Goal: Information Seeking & Learning: Learn about a topic

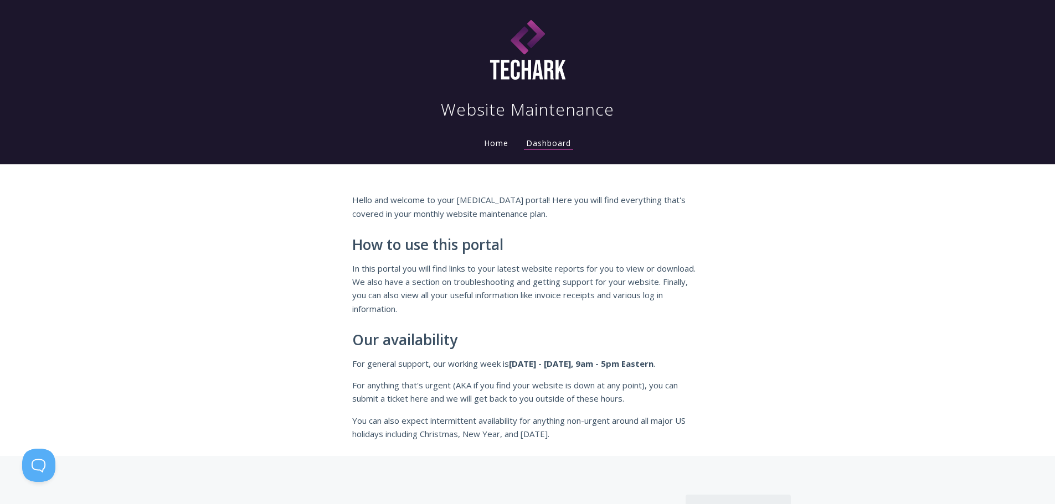
click at [492, 144] on link "Home" at bounding box center [496, 143] width 29 height 11
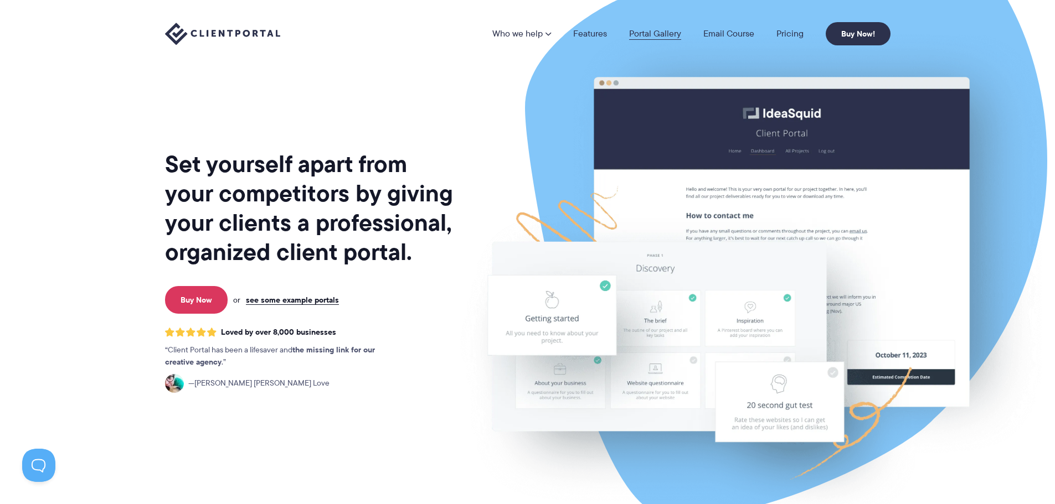
click at [675, 30] on link "Portal Gallery" at bounding box center [655, 33] width 52 height 9
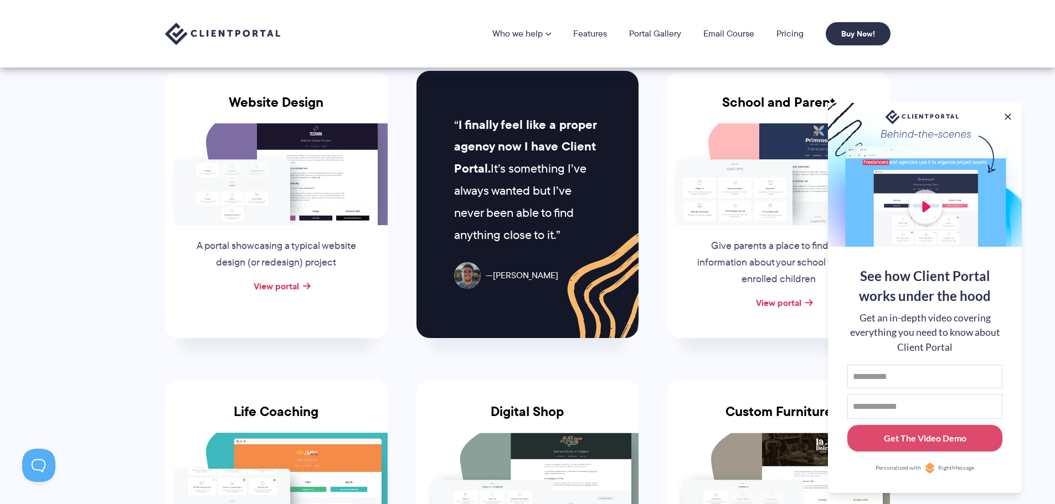
scroll to position [443, 0]
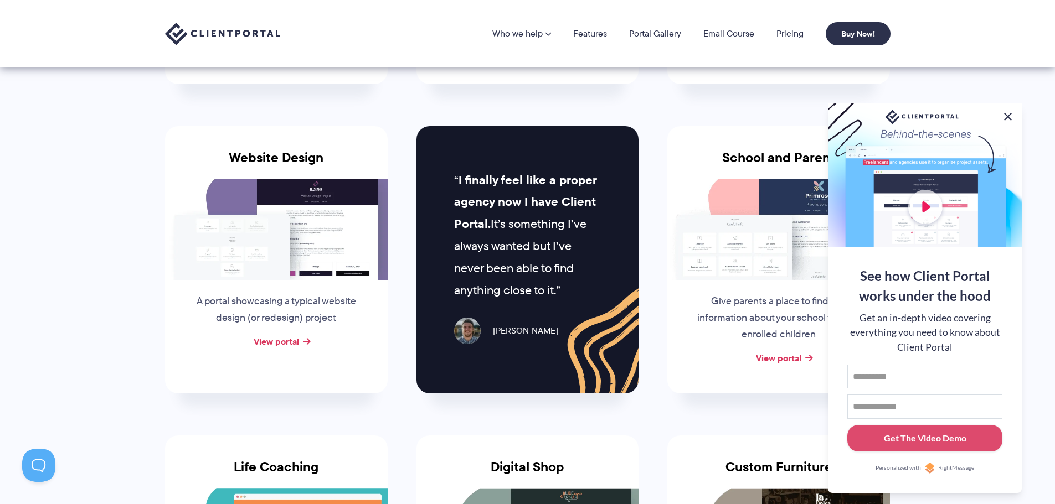
click at [1006, 118] on button at bounding box center [1007, 116] width 13 height 13
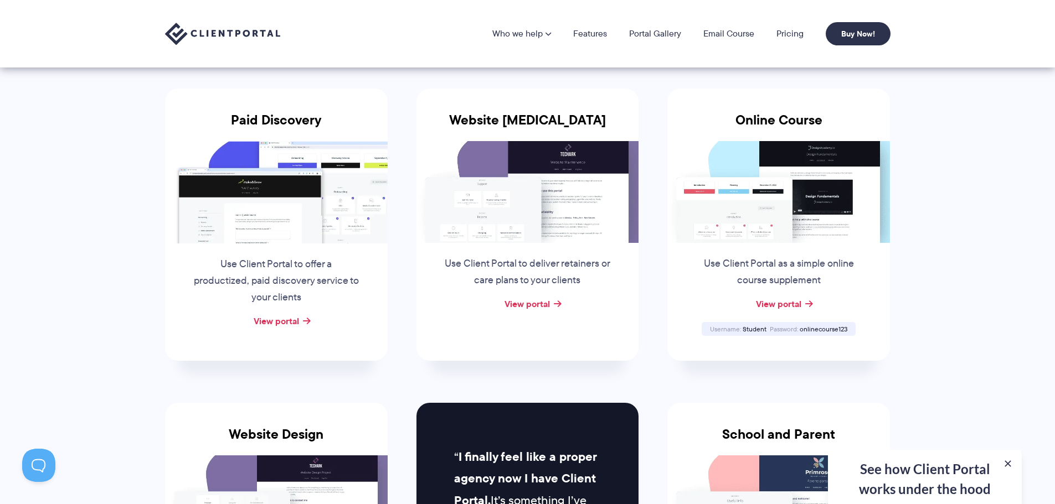
scroll to position [0, 0]
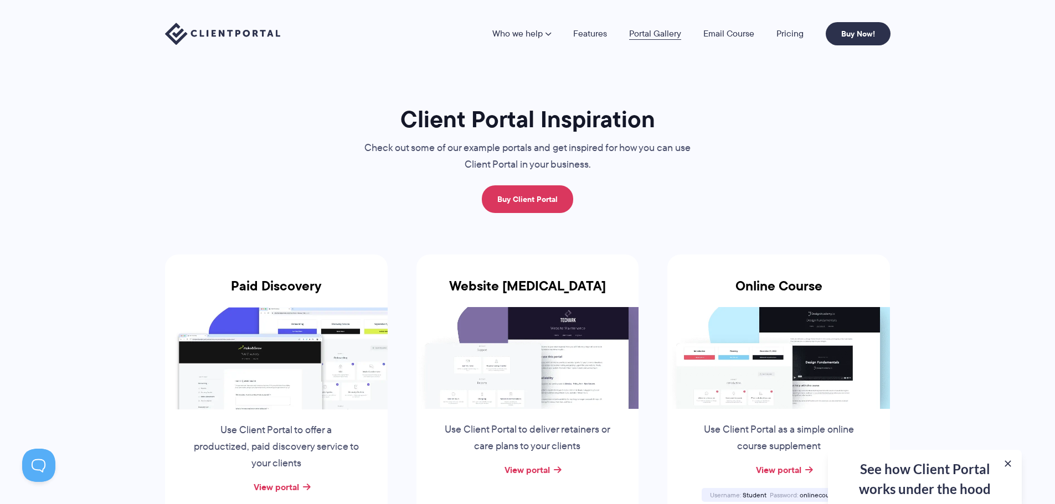
click at [658, 35] on link "Portal Gallery" at bounding box center [655, 33] width 52 height 9
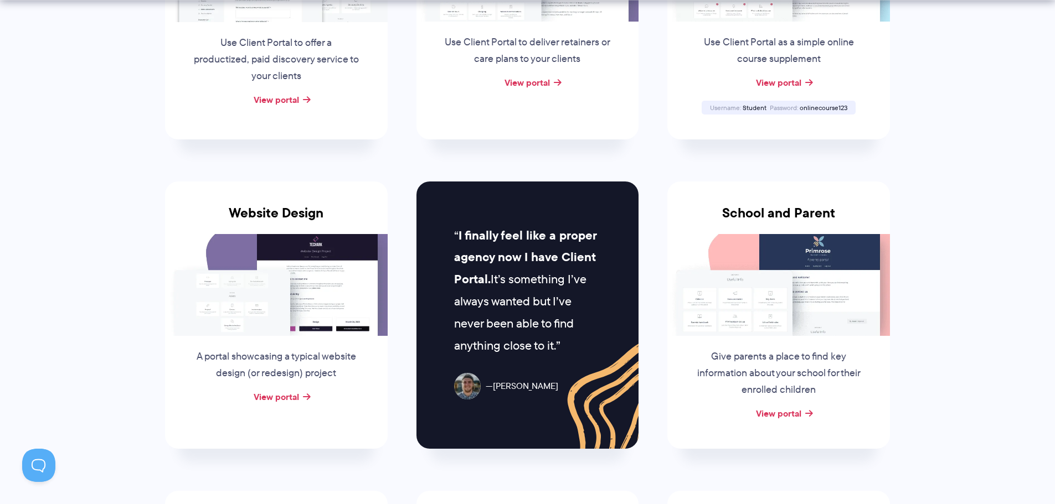
scroll to position [443, 0]
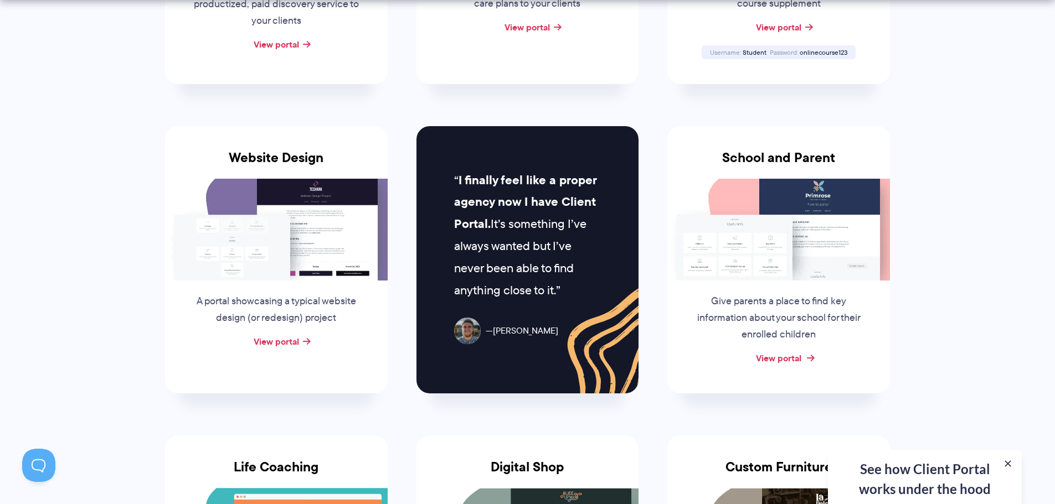
click at [790, 356] on link "View portal" at bounding box center [778, 358] width 45 height 13
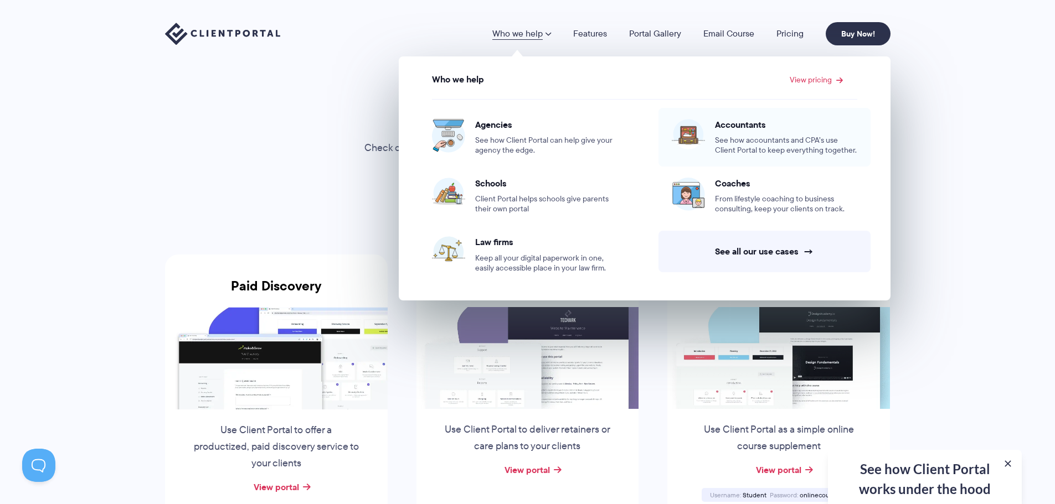
click at [746, 128] on span "Accountants" at bounding box center [786, 124] width 142 height 11
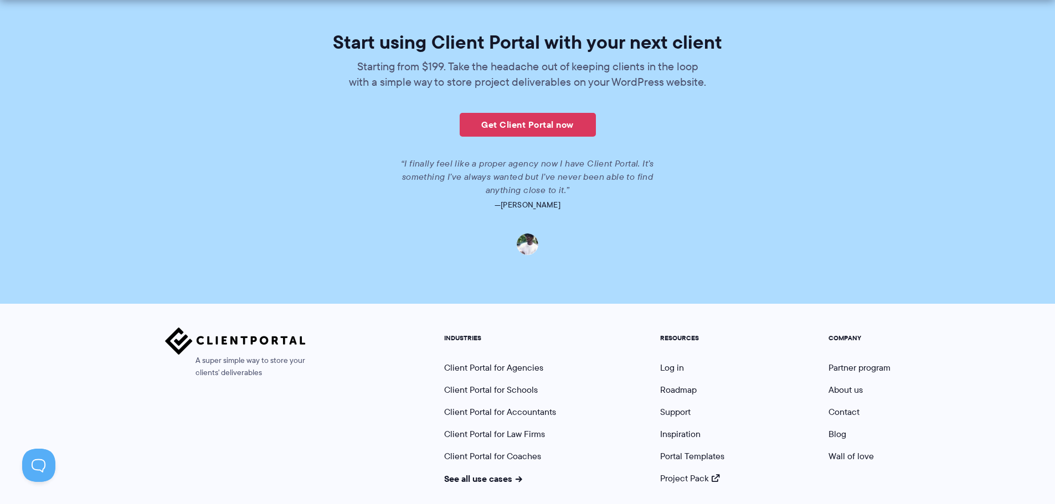
scroll to position [2486, 0]
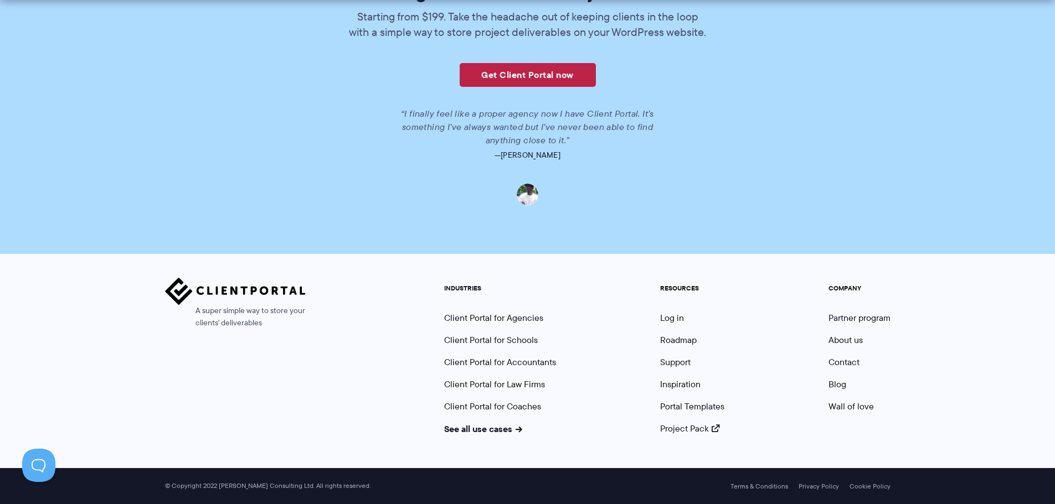
click at [513, 74] on link "Get Client Portal now" at bounding box center [527, 75] width 136 height 24
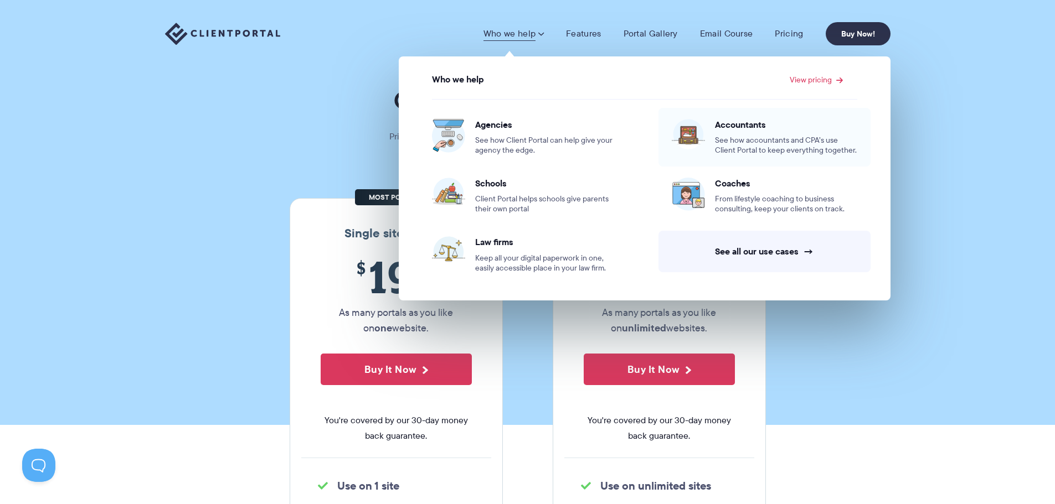
click at [752, 151] on span "See how accountants and CPA’s use Client Portal to keep everything together." at bounding box center [786, 146] width 142 height 20
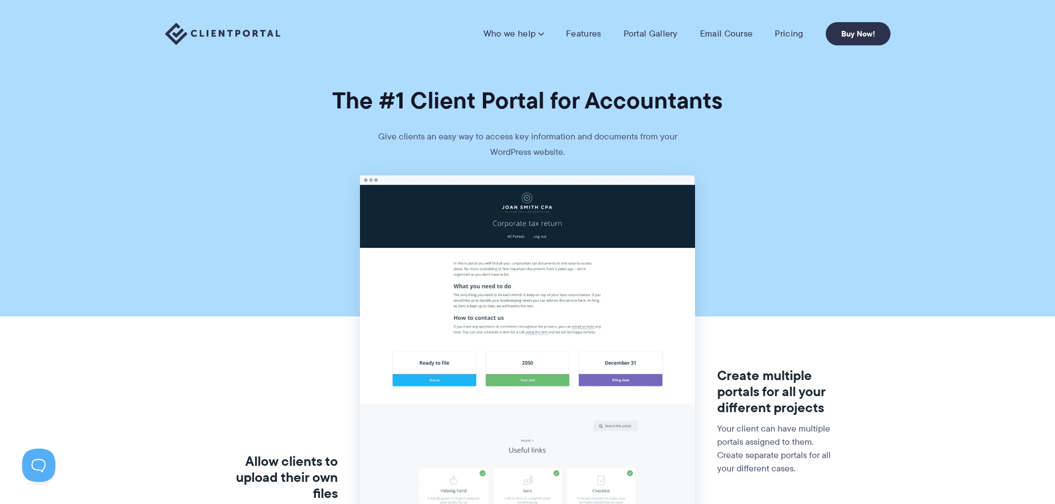
scroll to position [221, 0]
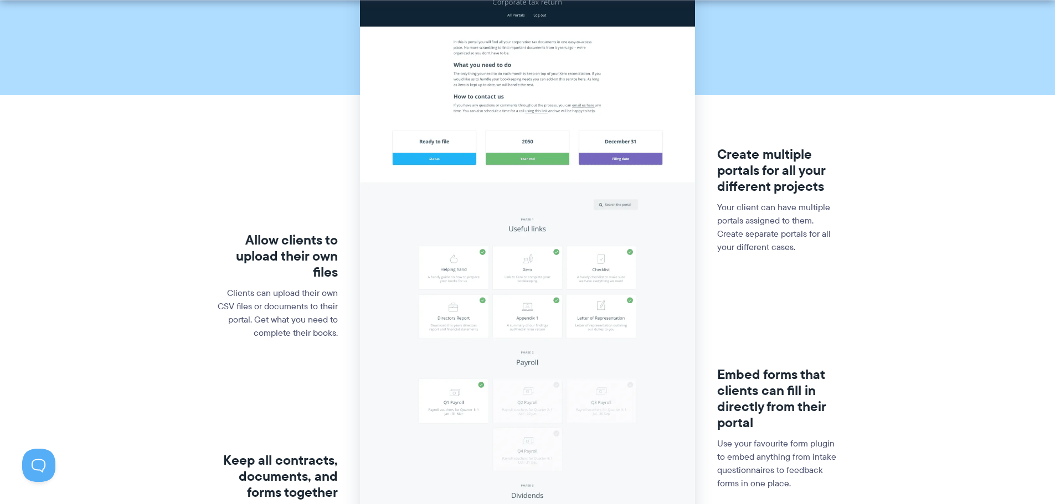
click at [514, 58] on img at bounding box center [527, 322] width 335 height 737
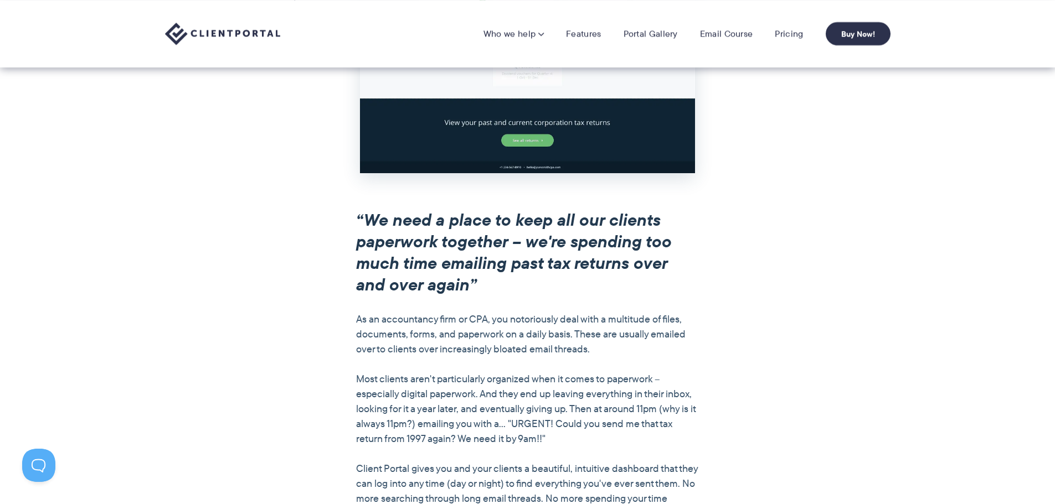
scroll to position [684, 0]
